Goal: Transaction & Acquisition: Download file/media

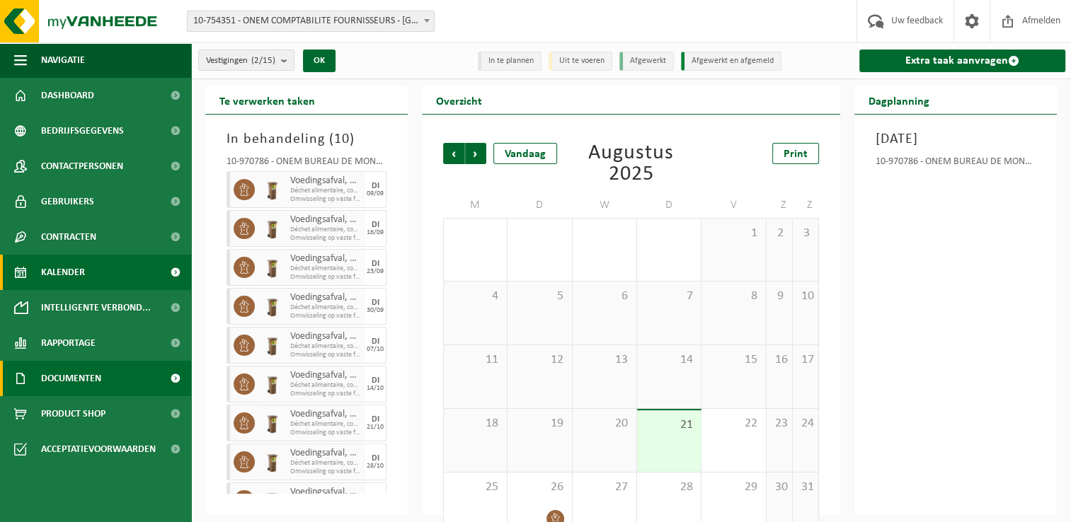
click at [124, 388] on link "Documenten" at bounding box center [95, 378] width 191 height 35
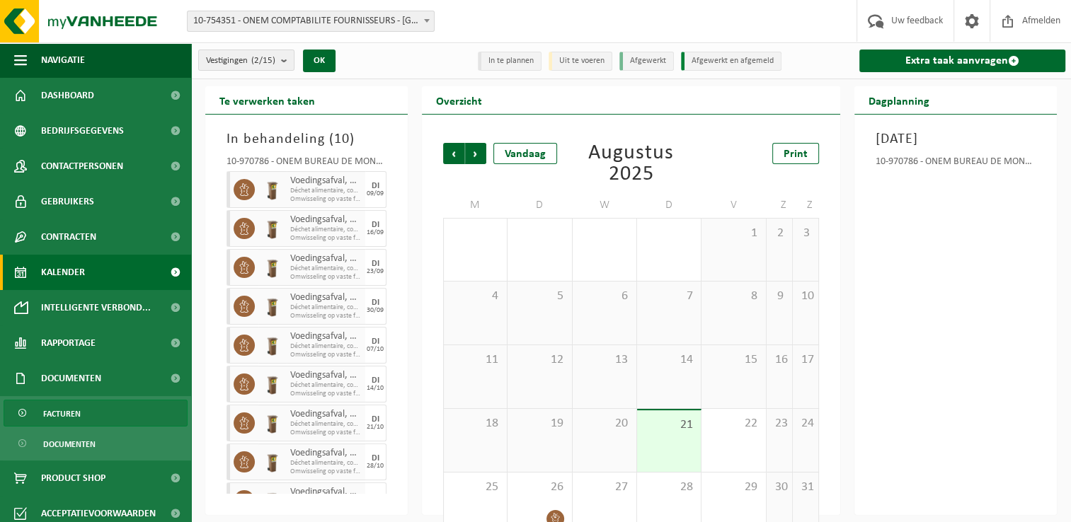
click at [96, 415] on link "Facturen" at bounding box center [96, 413] width 184 height 27
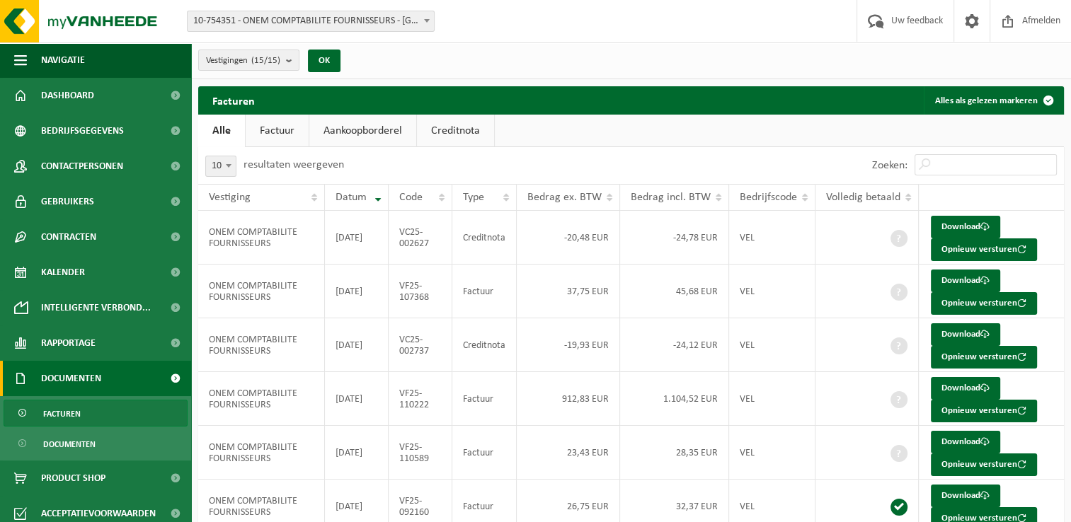
click at [439, 132] on link "Creditnota" at bounding box center [455, 131] width 77 height 33
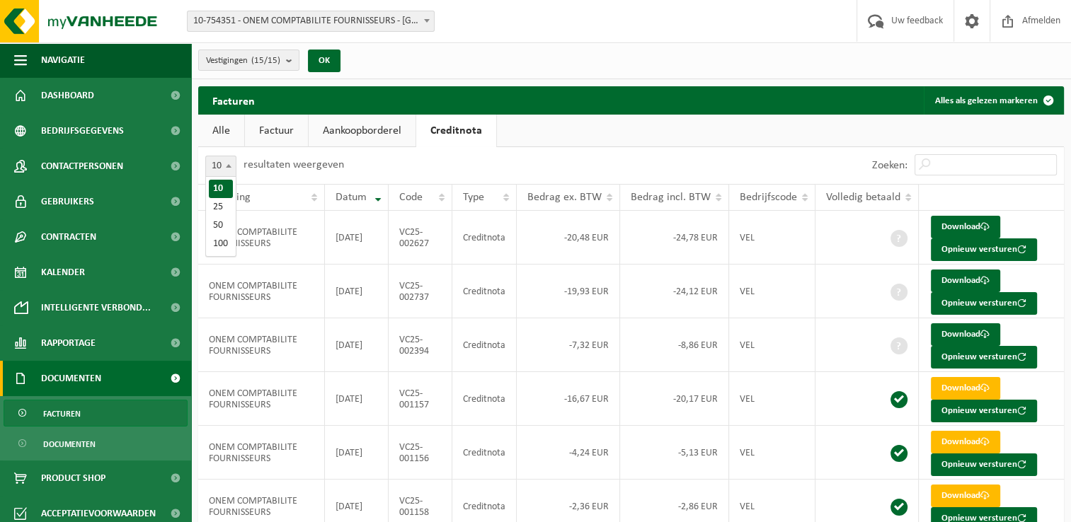
click at [218, 168] on span "10" at bounding box center [221, 166] width 30 height 20
select select "100"
click at [977, 283] on link "Download" at bounding box center [965, 281] width 69 height 23
click at [960, 227] on link "Download" at bounding box center [965, 227] width 69 height 23
click at [976, 278] on link "Download" at bounding box center [965, 281] width 69 height 23
